Goal: Find specific page/section: Find specific page/section

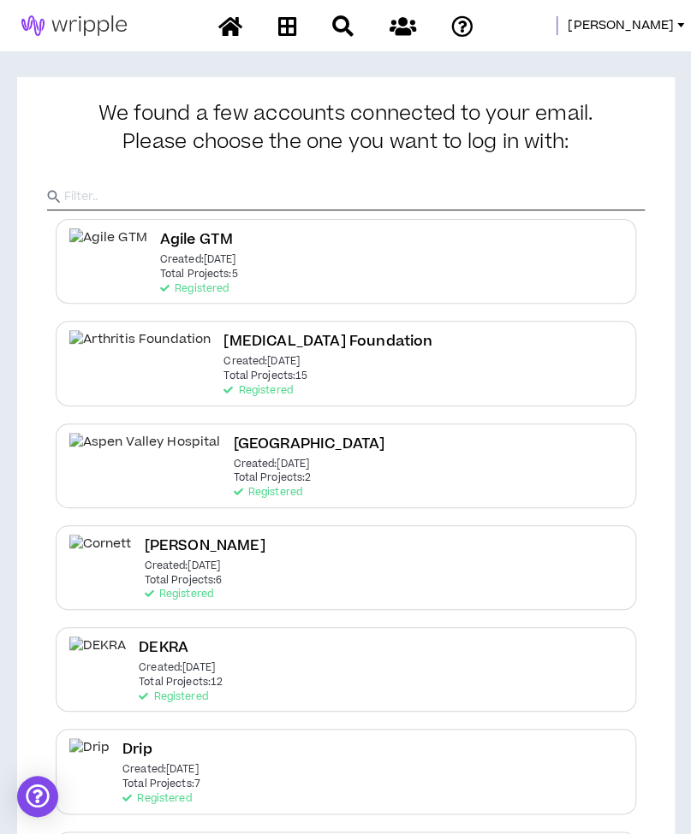
click at [643, 21] on span "[PERSON_NAME]" at bounding box center [620, 25] width 106 height 19
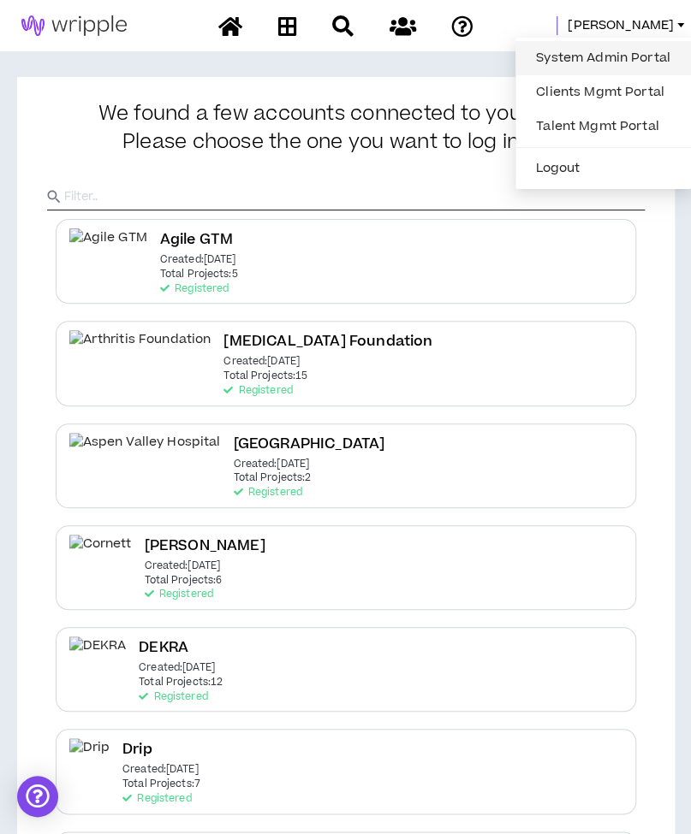
click at [592, 66] on link "System Admin Portal" at bounding box center [602, 58] width 155 height 26
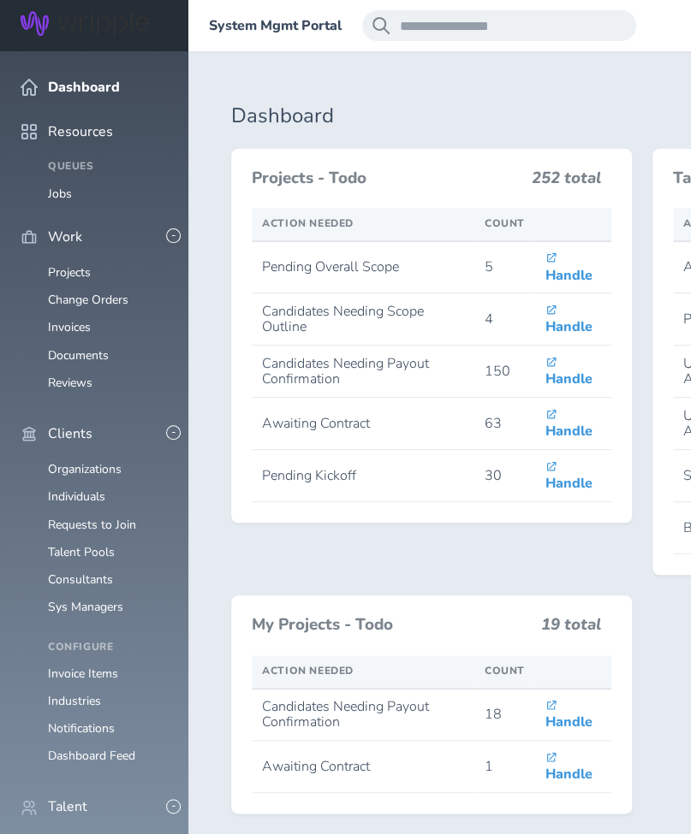
click at [209, 26] on span at bounding box center [209, 26] width 0 height 0
click at [94, 833] on link "Individuals" at bounding box center [76, 843] width 57 height 16
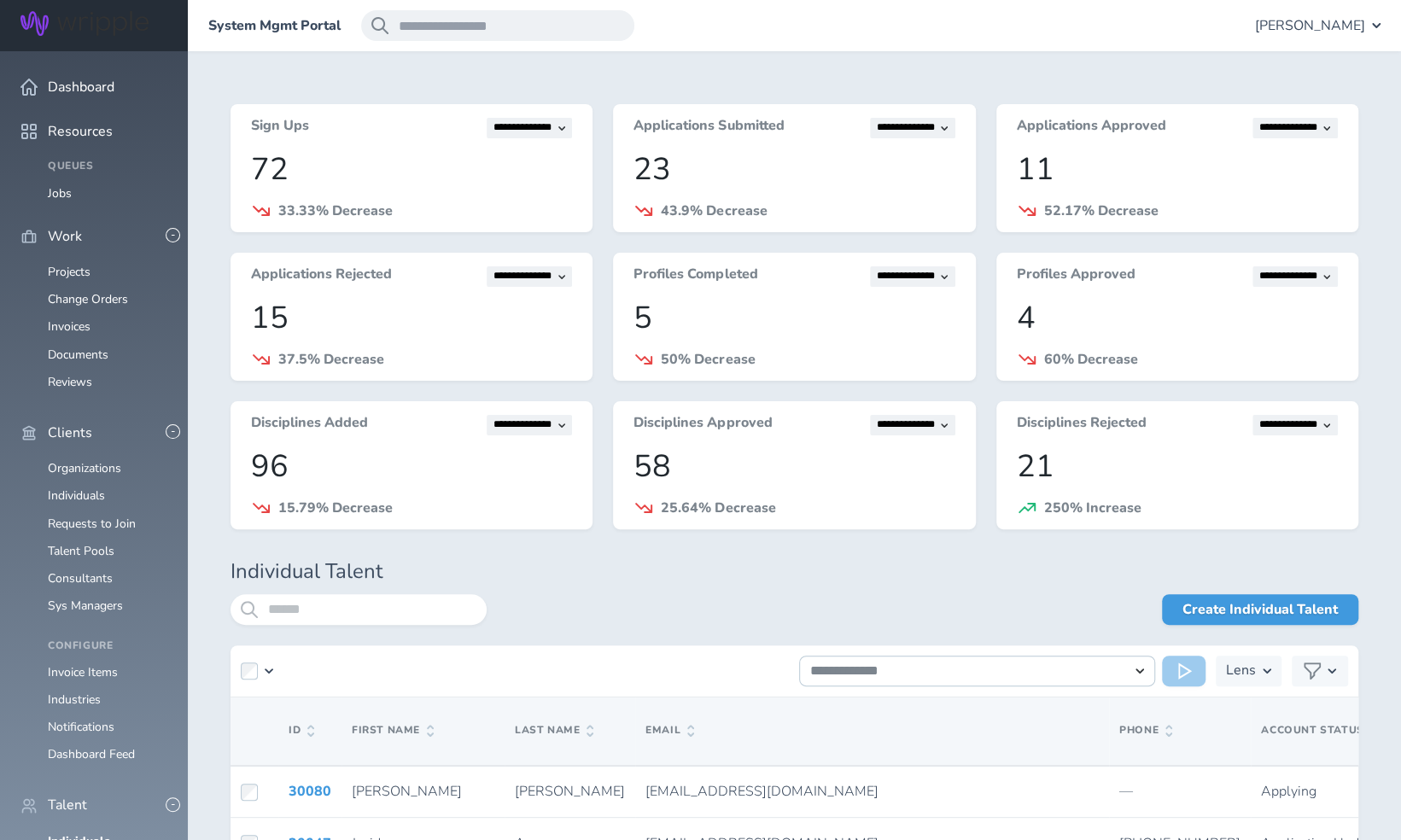
scroll to position [524, 0]
click at [346, 610] on input "search" at bounding box center [358, 610] width 256 height 31
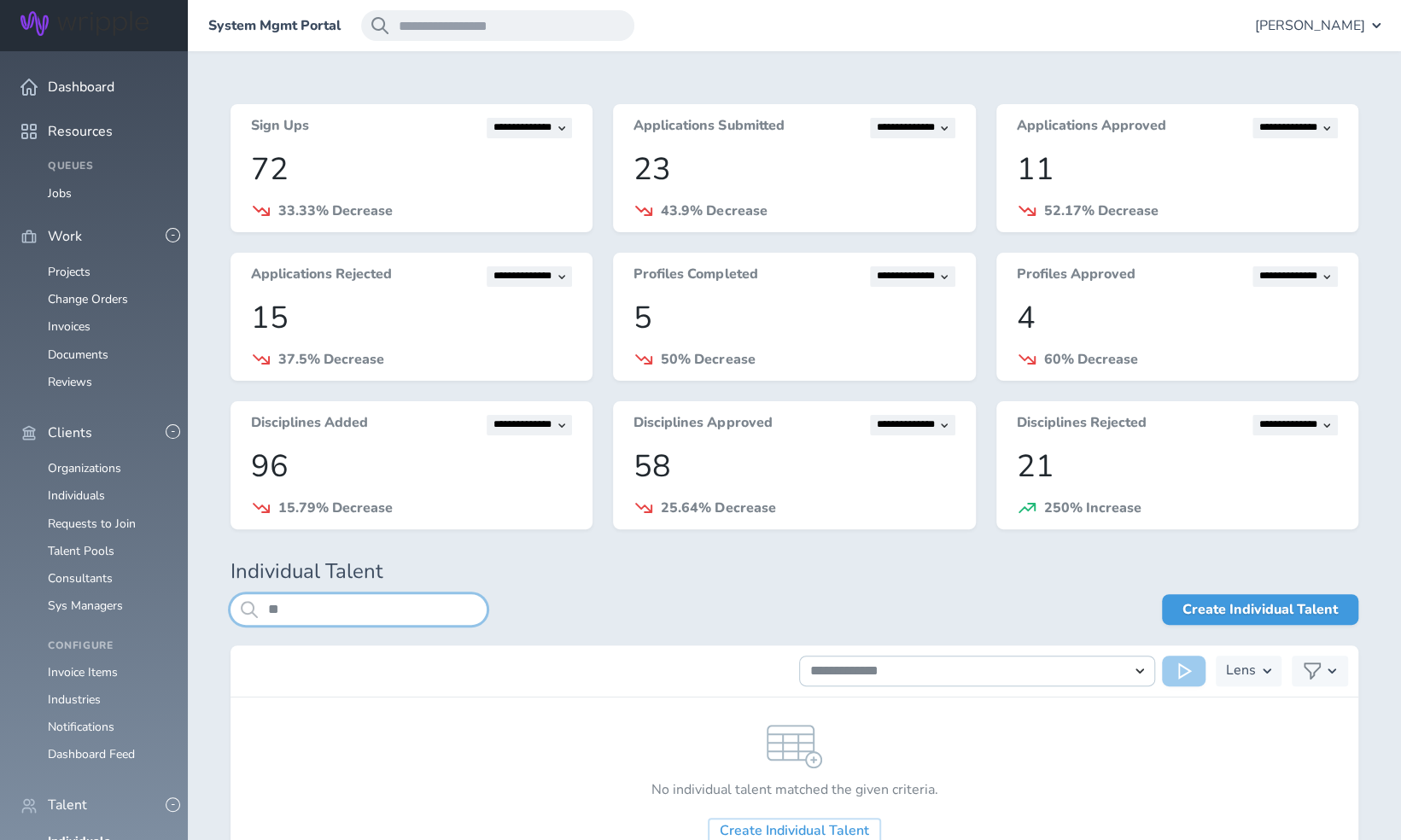
type input "*"
type input "*******"
